Goal: Check status

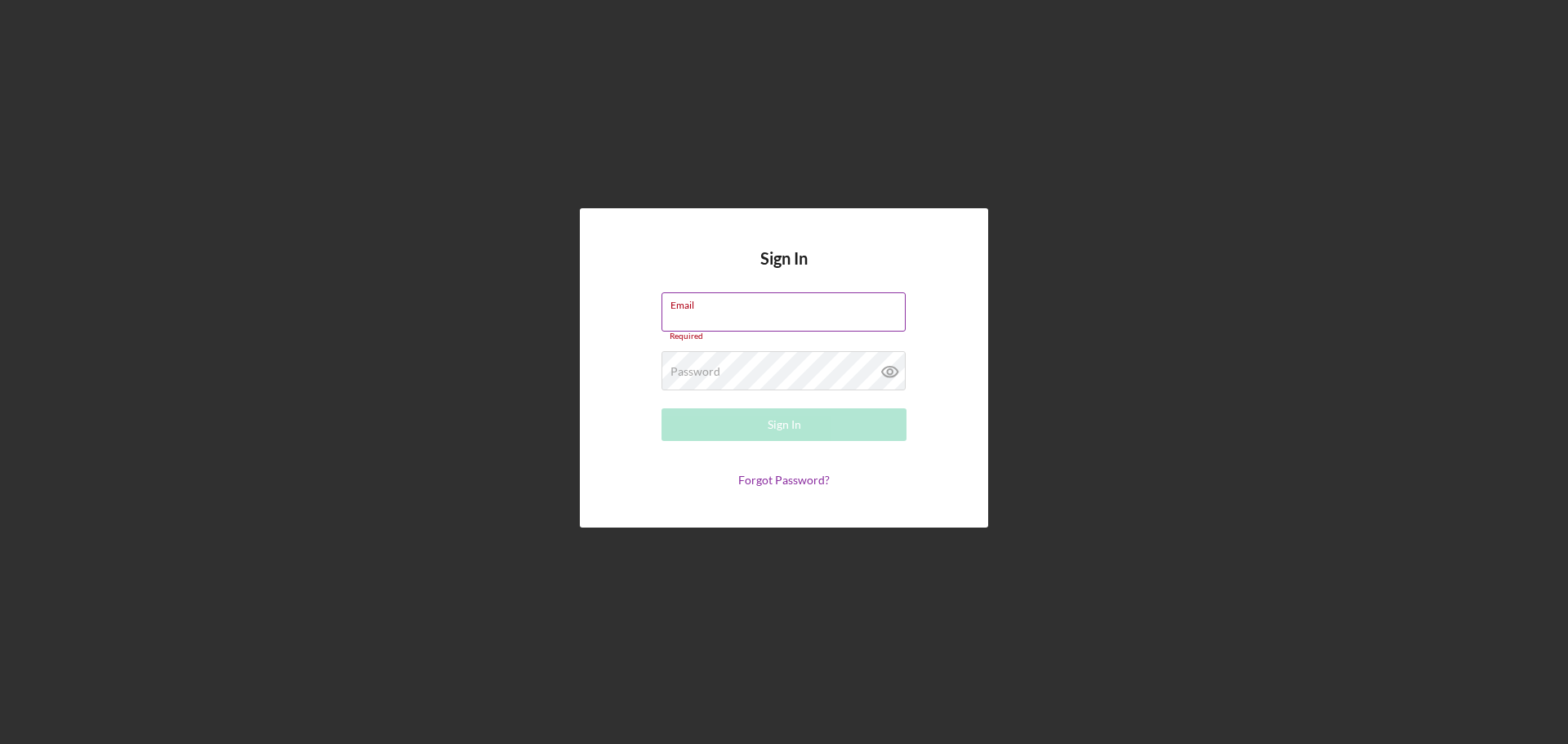
type input "[EMAIL_ADDRESS][DOMAIN_NAME]"
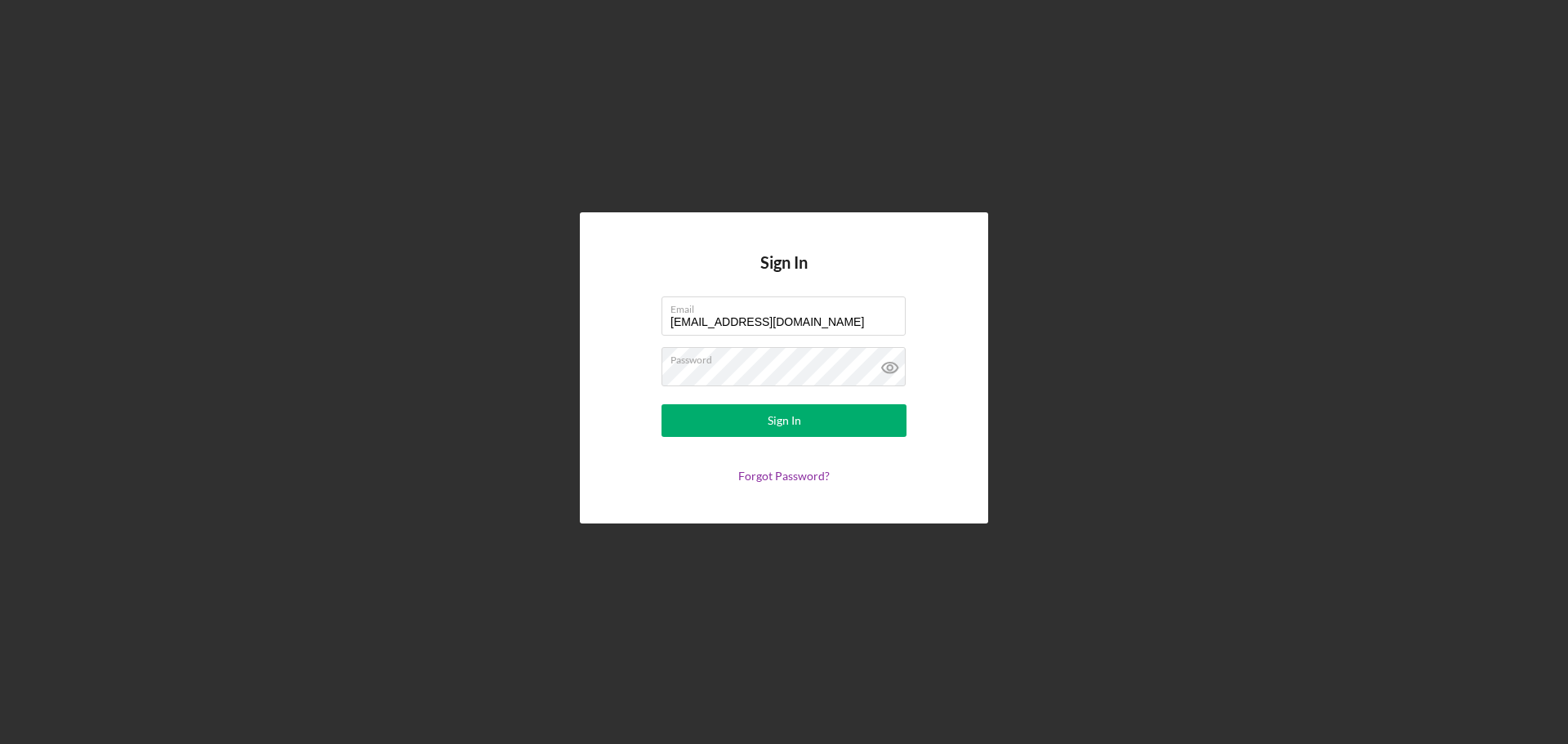
click at [831, 445] on form "Email [EMAIL_ADDRESS][DOMAIN_NAME] Password Sign In Forgot Password?" at bounding box center [784, 390] width 327 height 186
click at [854, 410] on button "Sign In" at bounding box center [784, 420] width 245 height 32
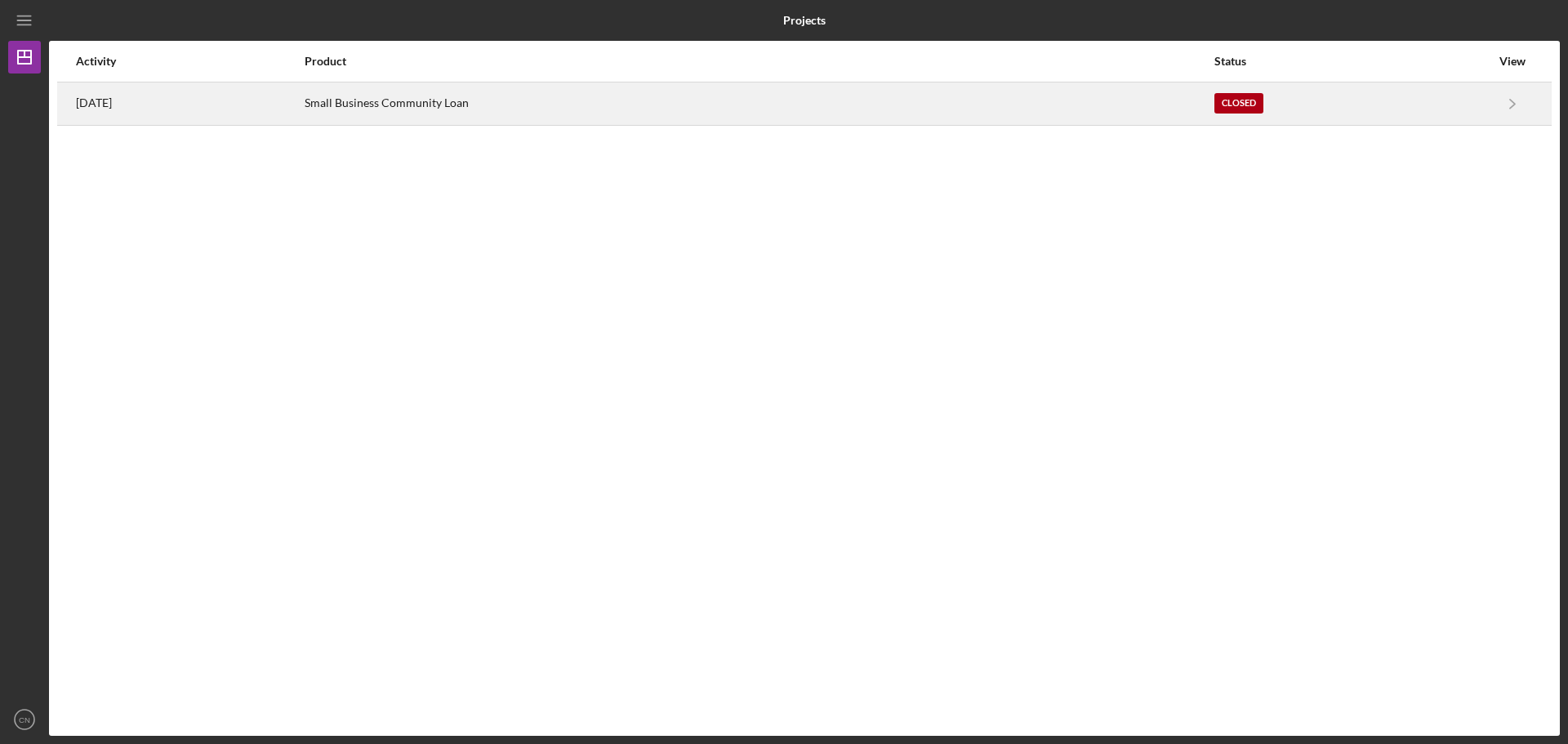
click at [1437, 91] on div "Closed" at bounding box center [1353, 104] width 276 height 41
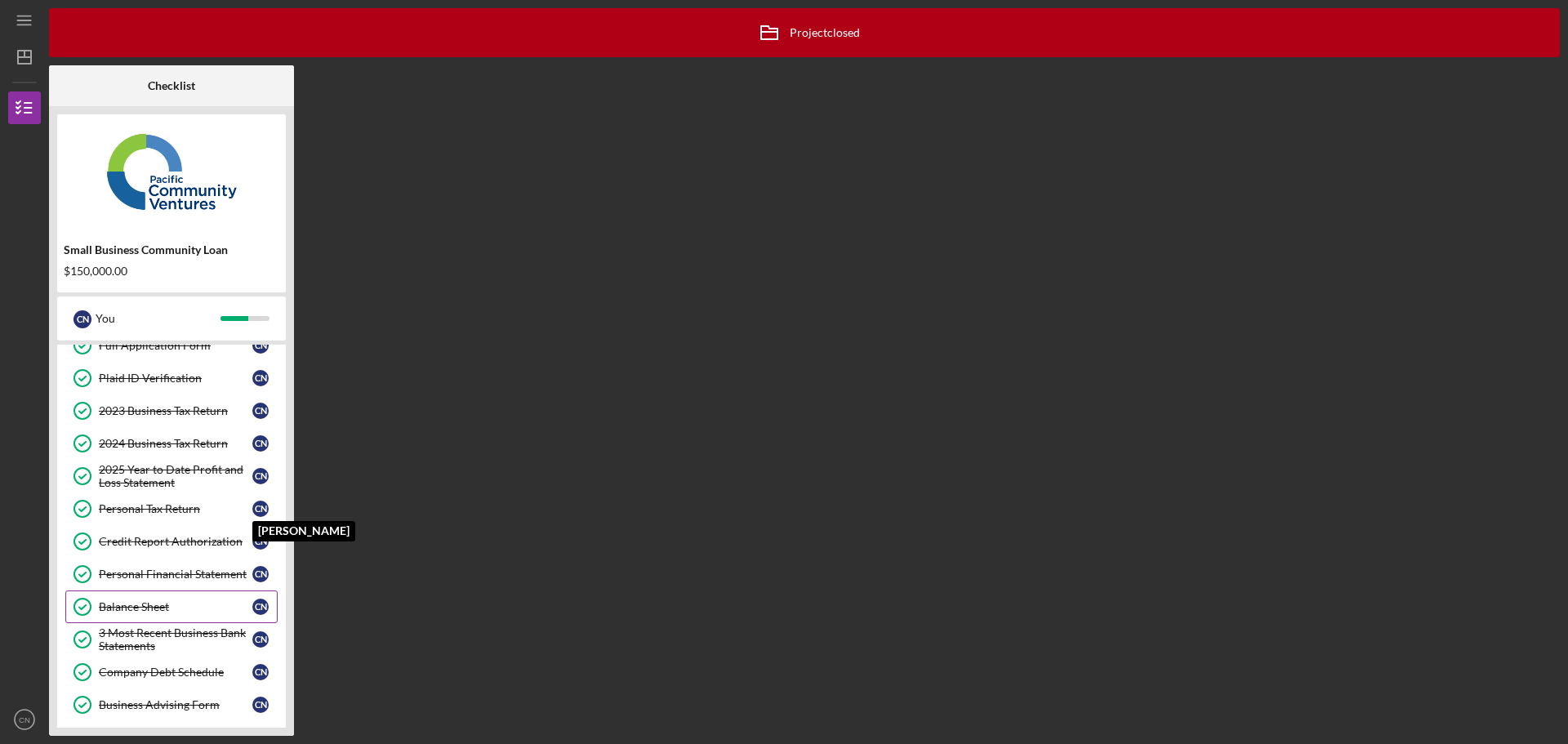
scroll to position [202, 0]
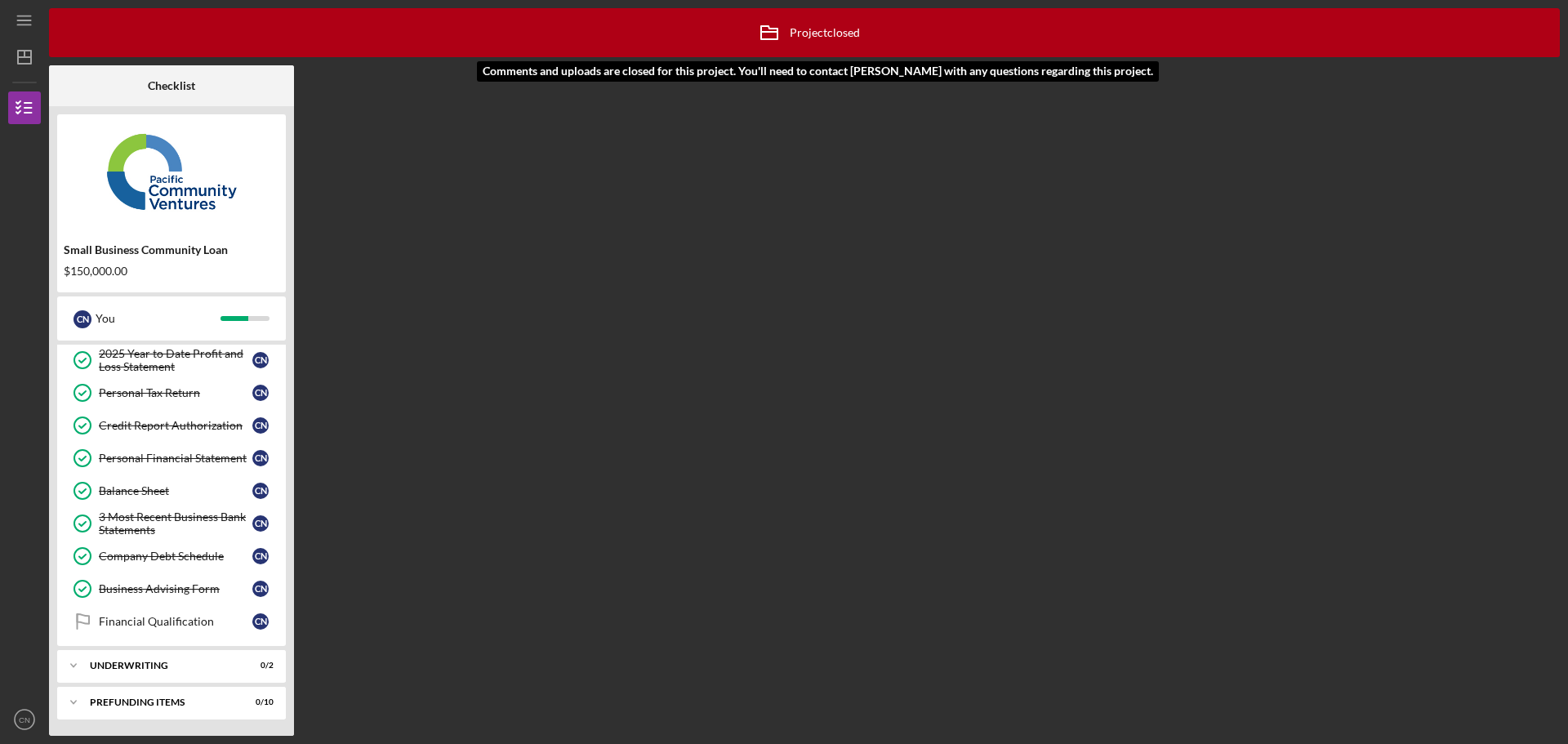
click at [780, 42] on icon "Icon/Archived" at bounding box center [770, 33] width 41 height 41
click at [972, 361] on div "Icon/Archived Project closed Icon/Info Checklist Small Business Community Loan …" at bounding box center [804, 371] width 1511 height 727
click at [975, 362] on div "Icon/Archived Project closed Icon/Info Checklist Small Business Community Loan …" at bounding box center [804, 371] width 1511 height 727
click at [529, 533] on div "Icon/Archived Project closed Icon/Info Checklist Small Business Community Loan …" at bounding box center [804, 371] width 1511 height 727
